Goal: Obtain resource: Download file/media

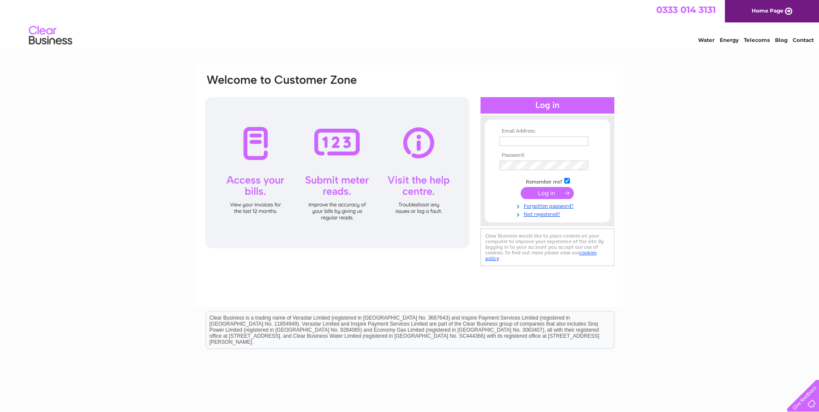
type input "[EMAIL_ADDRESS][DOMAIN_NAME]"
click at [556, 193] on input "submit" at bounding box center [546, 193] width 53 height 12
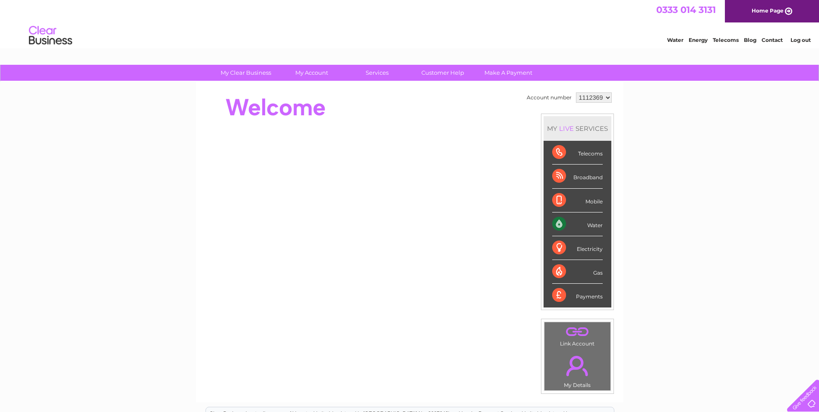
click at [606, 97] on select "1112369 1112370 1112371 1112372 1112373 1112374 1112375 1112388 1112389 1112391…" at bounding box center [594, 97] width 36 height 10
click at [576, 92] on select "1112369 1112370 1112371 1112372 1112373 1112374 1112375 1112388 1112389 1112391…" at bounding box center [594, 97] width 36 height 10
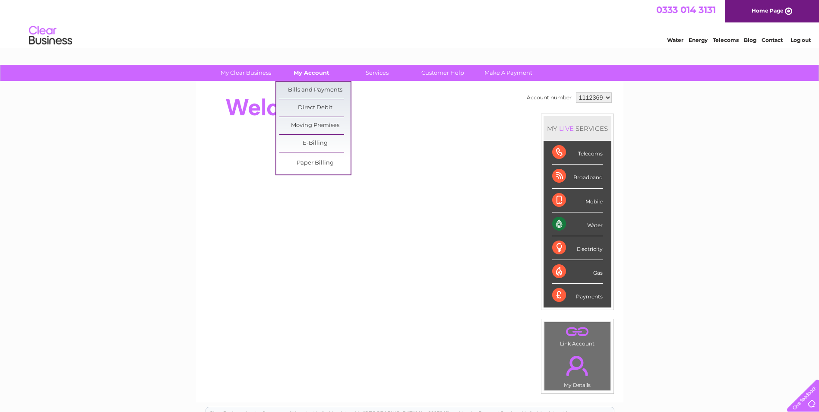
click at [314, 69] on link "My Account" at bounding box center [311, 73] width 71 height 16
click at [312, 87] on link "Bills and Payments" at bounding box center [314, 90] width 71 height 17
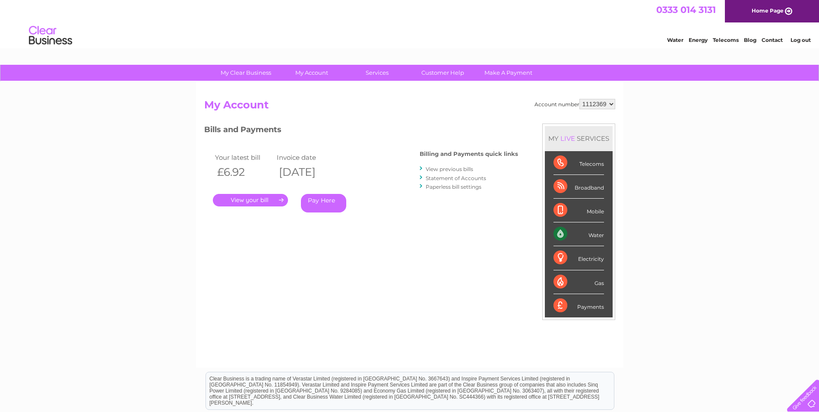
click at [256, 195] on link "." at bounding box center [250, 200] width 75 height 13
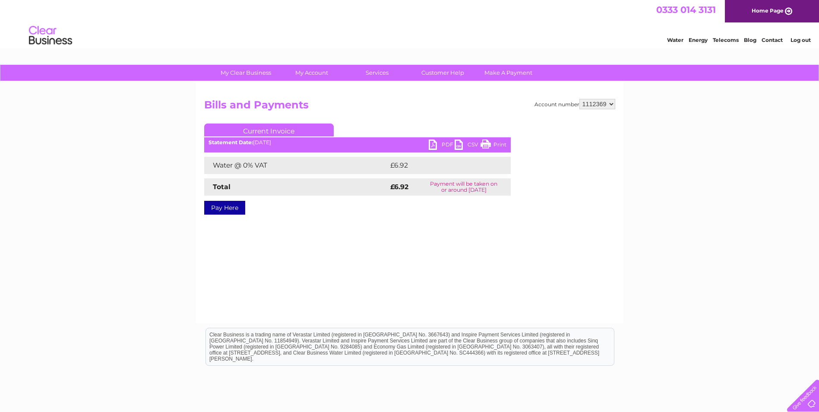
click at [436, 143] on link "PDF" at bounding box center [441, 145] width 26 height 13
click at [612, 104] on select "1112369 1112370 1112371 1112372 1112373 1112374 1112375 1112388 1112389 1112391…" at bounding box center [597, 104] width 36 height 10
select select "1112370"
click at [580, 99] on select "1112369 1112370 1112371 1112372 1112373 1112374 1112375 1112388 1112389 1112391…" at bounding box center [597, 104] width 36 height 10
click at [445, 145] on link "PDF" at bounding box center [441, 145] width 26 height 13
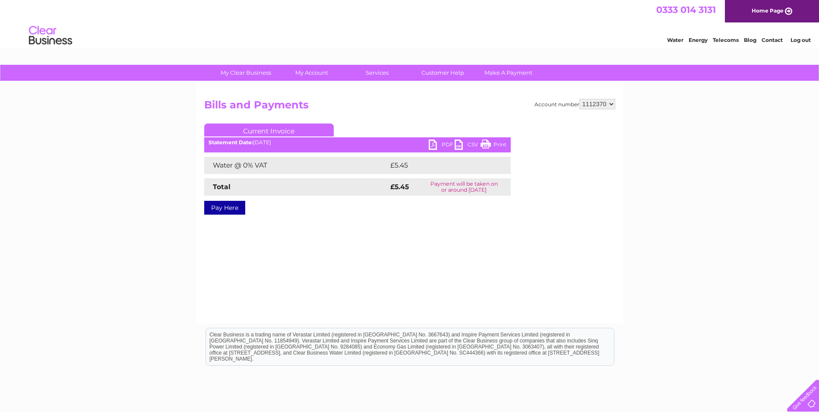
click at [611, 108] on select "1112369 1112370 1112371 1112372 1112373 1112374 1112375 1112388 1112389 1112391…" at bounding box center [597, 104] width 36 height 10
select select "1112371"
click at [580, 99] on select "1112369 1112370 1112371 1112372 1112373 1112374 1112375 1112388 1112389 1112391…" at bounding box center [597, 104] width 36 height 10
click at [438, 143] on link "PDF" at bounding box center [441, 145] width 26 height 13
click at [609, 105] on select "1112369 1112370 1112371 1112372 1112373 1112374 1112375 1112388 1112389 1112391…" at bounding box center [597, 104] width 36 height 10
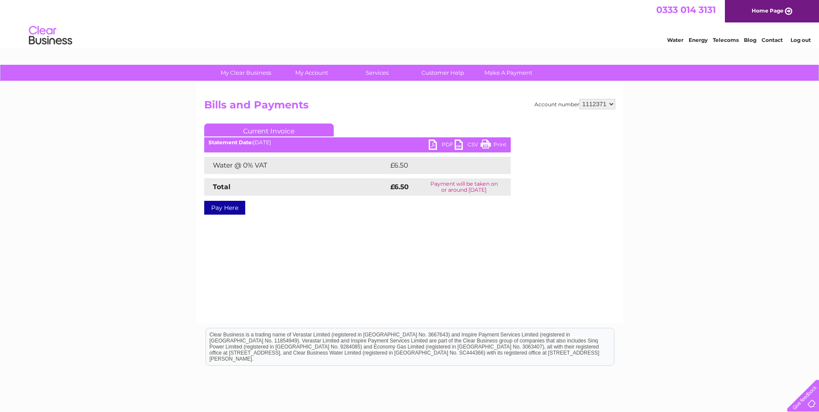
select select "1112372"
click at [580, 99] on select "1112369 1112370 1112371 1112372 1112373 1112374 1112375 1112388 1112389 1112391…" at bounding box center [597, 104] width 36 height 10
click at [439, 144] on link "PDF" at bounding box center [441, 145] width 26 height 13
click at [612, 104] on select "1112369 1112370 1112371 1112372 1112373 1112374 1112375 1112388 1112389 1112391…" at bounding box center [597, 104] width 36 height 10
select select "1112373"
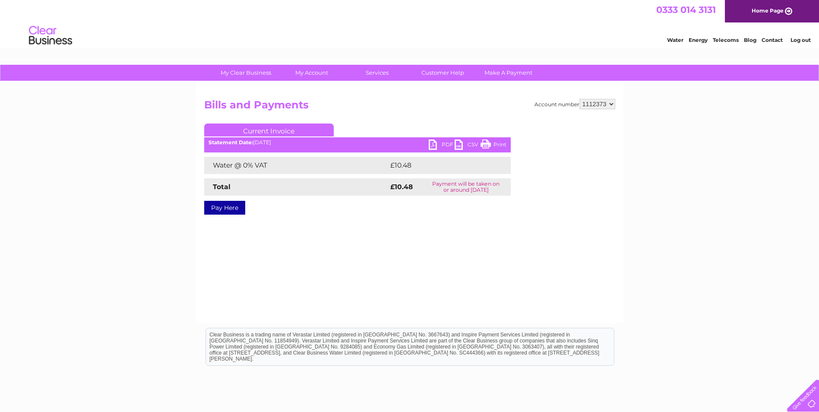
click at [580, 99] on select "1112369 1112370 1112371 1112372 1112373 1112374 1112375 1112388 1112389 1112391…" at bounding box center [597, 104] width 36 height 10
click at [439, 145] on link "PDF" at bounding box center [441, 145] width 26 height 13
click at [599, 107] on select "1112369 1112370 1112371 1112372 1112373 1112374 1112375 1112388 1112389 1112391…" at bounding box center [597, 104] width 36 height 10
select select "1112374"
click at [580, 99] on select "1112369 1112370 1112371 1112372 1112373 1112374 1112375 1112388 1112389 1112391…" at bounding box center [597, 104] width 36 height 10
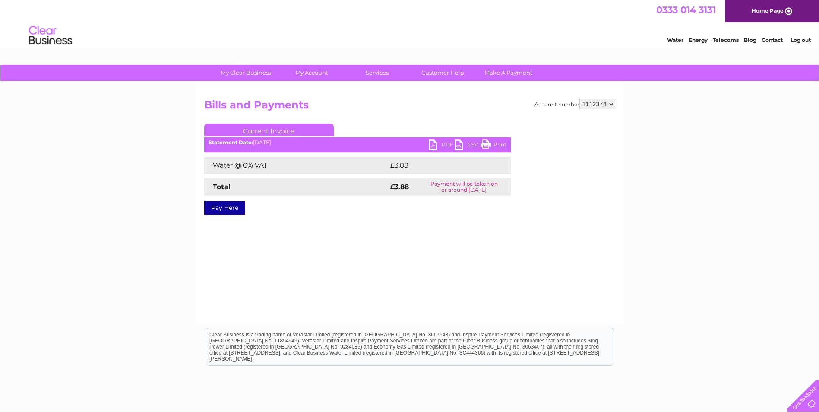
click at [444, 147] on link "PDF" at bounding box center [441, 145] width 26 height 13
click at [601, 105] on select "1112369 1112370 1112371 1112372 1112373 1112374 1112375 1112388 1112389 1112391…" at bounding box center [597, 104] width 36 height 10
select select "1112375"
click at [580, 99] on select "1112369 1112370 1112371 1112372 1112373 1112374 1112375 1112388 1112389 1112391…" at bounding box center [597, 104] width 36 height 10
click at [448, 142] on link "PDF" at bounding box center [441, 145] width 26 height 13
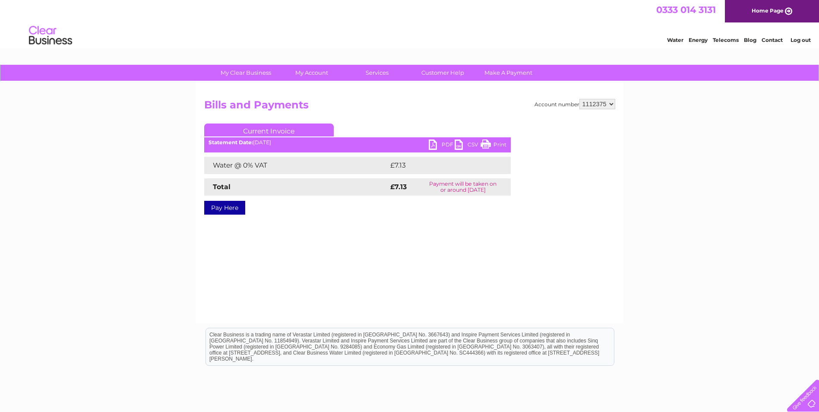
click at [609, 105] on select "1112369 1112370 1112371 1112372 1112373 1112374 1112375 1112388 1112389 1112391…" at bounding box center [597, 104] width 36 height 10
select select "1112388"
click at [580, 99] on select "1112369 1112370 1112371 1112372 1112373 1112374 1112375 1112388 1112389 1112391…" at bounding box center [597, 104] width 36 height 10
click at [443, 145] on link "PDF" at bounding box center [441, 145] width 26 height 13
click at [610, 104] on select "1112369 1112370 1112371 1112372 1112373 1112374 1112375 1112388 1112389 1112391…" at bounding box center [597, 104] width 36 height 10
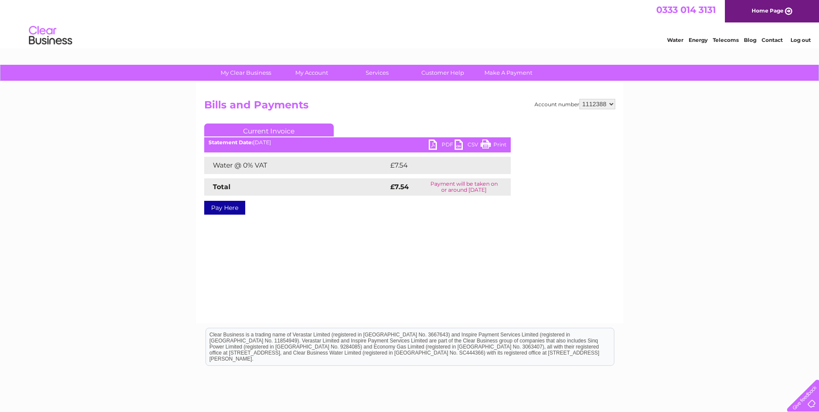
select select "1112389"
click at [580, 99] on select "1112369 1112370 1112371 1112372 1112373 1112374 1112375 1112388 1112389 1112391…" at bounding box center [597, 104] width 36 height 10
click at [436, 145] on link "PDF" at bounding box center [441, 145] width 26 height 13
click at [606, 106] on select "1112369 1112370 1112371 1112372 1112373 1112374 1112375 1112388 1112389 1112391…" at bounding box center [597, 104] width 36 height 10
select select "1112391"
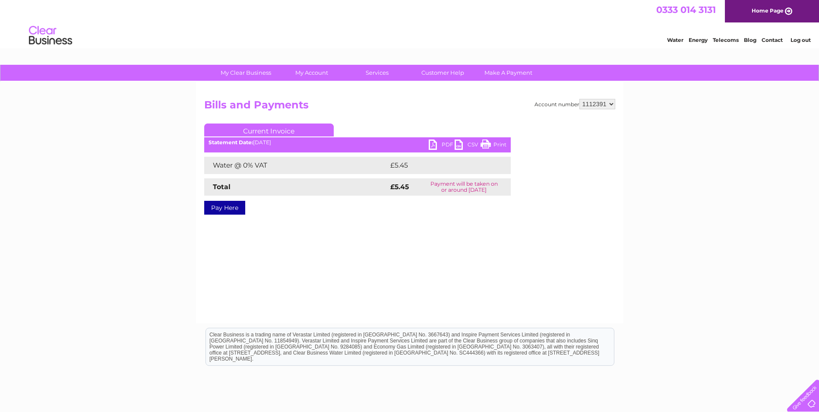
click at [580, 99] on select "1112369 1112370 1112371 1112372 1112373 1112374 1112375 1112388 1112389 1112391…" at bounding box center [597, 104] width 36 height 10
click at [438, 143] on link "PDF" at bounding box center [441, 145] width 26 height 13
click at [601, 103] on select "1112369 1112370 1112371 1112372 1112373 1112374 1112375 1112388 1112389 1112391…" at bounding box center [597, 104] width 36 height 10
select select "1112393"
click at [580, 99] on select "1112369 1112370 1112371 1112372 1112373 1112374 1112375 1112388 1112389 1112391…" at bounding box center [597, 104] width 36 height 10
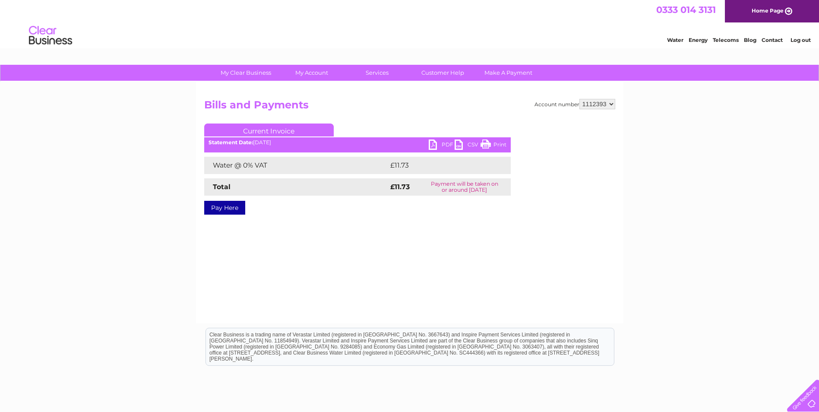
click at [442, 145] on link "PDF" at bounding box center [441, 145] width 26 height 13
click at [603, 105] on select "1112369 1112370 1112371 1112372 1112373 1112374 1112375 1112388 1112389 1112391…" at bounding box center [597, 104] width 36 height 10
select select "1112397"
click at [580, 99] on select "1112369 1112370 1112371 1112372 1112373 1112374 1112375 1112388 1112389 1112391…" at bounding box center [597, 104] width 36 height 10
click at [444, 145] on link "PDF" at bounding box center [441, 145] width 26 height 13
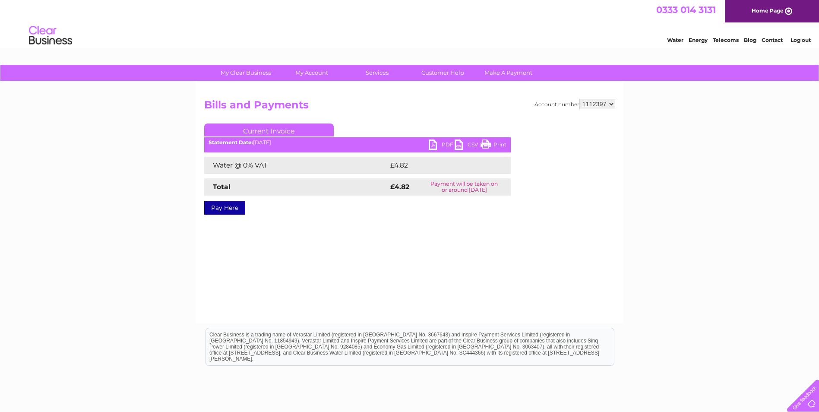
click at [599, 106] on select "1112369 1112370 1112371 1112372 1112373 1112374 1112375 1112388 1112389 1112391…" at bounding box center [597, 104] width 36 height 10
select select "1112398"
click at [580, 99] on select "1112369 1112370 1112371 1112372 1112373 1112374 1112375 1112388 1112389 1112391…" at bounding box center [597, 104] width 36 height 10
click at [447, 145] on link "PDF" at bounding box center [441, 145] width 26 height 13
click at [592, 104] on select "1112369 1112370 1112371 1112372 1112373 1112374 1112375 1112388 1112389 1112391…" at bounding box center [597, 104] width 36 height 10
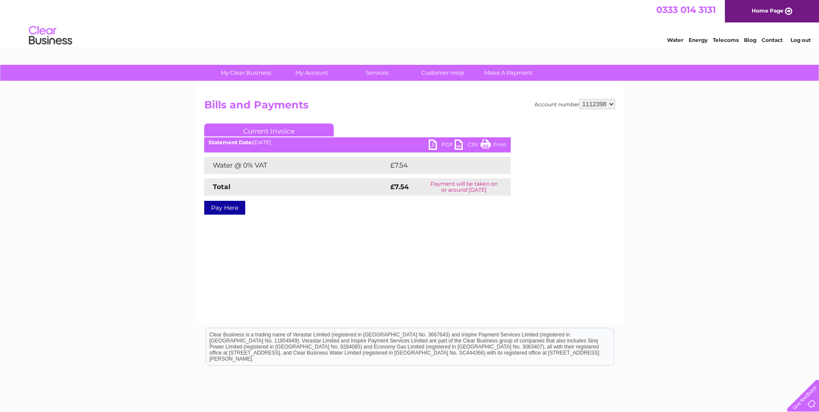
select select "1112399"
click at [580, 99] on select "1112369 1112370 1112371 1112372 1112373 1112374 1112375 1112388 1112389 1112391…" at bounding box center [597, 104] width 36 height 10
click at [449, 142] on link "PDF" at bounding box center [441, 145] width 26 height 13
click at [603, 104] on select "1112369 1112370 1112371 1112372 1112373 1112374 1112375 1112388 1112389 1112391…" at bounding box center [597, 104] width 36 height 10
select select "1112401"
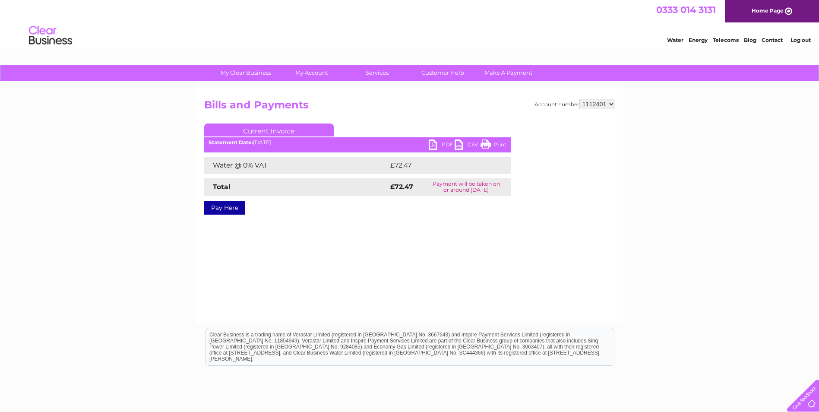
click at [580, 99] on select "1112369 1112370 1112371 1112372 1112373 1112374 1112375 1112388 1112389 1112391…" at bounding box center [597, 104] width 36 height 10
click at [441, 147] on link "PDF" at bounding box center [441, 145] width 26 height 13
click at [602, 105] on select "1112369 1112370 1112371 1112372 1112373 1112374 1112375 1112388 1112389 1112391…" at bounding box center [597, 104] width 36 height 10
select select "1112403"
click at [580, 99] on select "1112369 1112370 1112371 1112372 1112373 1112374 1112375 1112388 1112389 1112391…" at bounding box center [597, 104] width 36 height 10
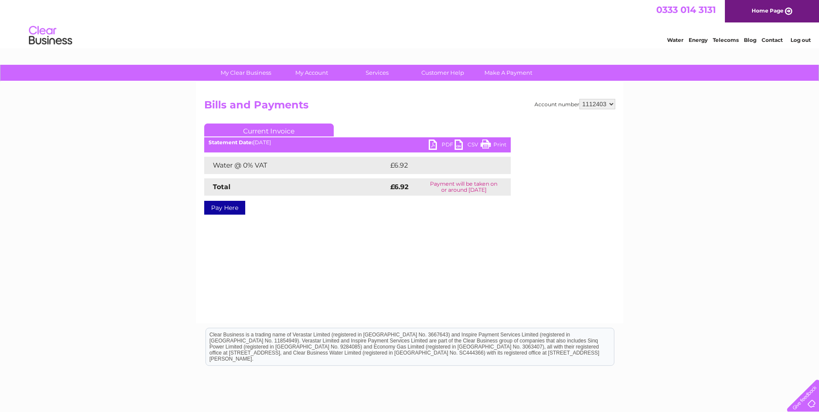
click at [446, 147] on link "PDF" at bounding box center [441, 145] width 26 height 13
click at [608, 107] on select "1112369 1112370 1112371 1112372 1112373 1112374 1112375 1112388 1112389 1112391…" at bounding box center [597, 104] width 36 height 10
select select "1112409"
click at [580, 99] on select "1112369 1112370 1112371 1112372 1112373 1112374 1112375 1112388 1112389 1112391…" at bounding box center [597, 104] width 36 height 10
click at [445, 140] on link "PDF" at bounding box center [441, 145] width 26 height 13
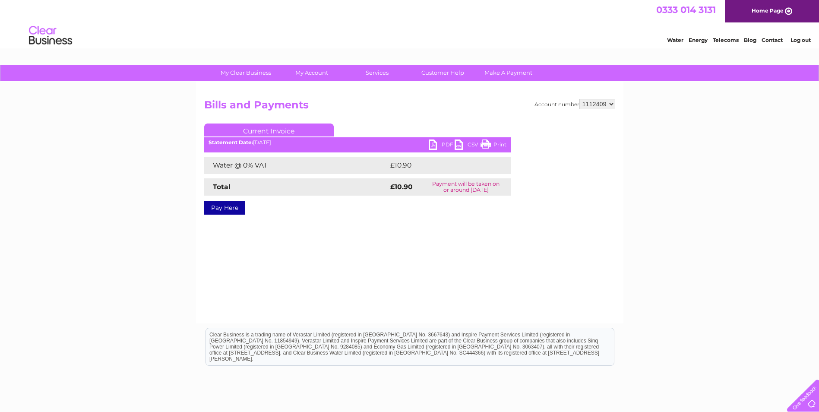
click at [600, 104] on select "1112369 1112370 1112371 1112372 1112373 1112374 1112375 1112388 1112389 1112391…" at bounding box center [597, 104] width 36 height 10
select select "1112410"
click at [580, 99] on select "1112369 1112370 1112371 1112372 1112373 1112374 1112375 1112388 1112389 1112391…" at bounding box center [597, 104] width 36 height 10
click at [443, 144] on link "PDF" at bounding box center [441, 145] width 26 height 13
click at [803, 40] on link "Log out" at bounding box center [800, 40] width 20 height 6
